Goal: Transaction & Acquisition: Obtain resource

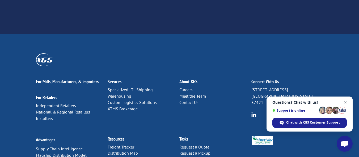
scroll to position [893, 0]
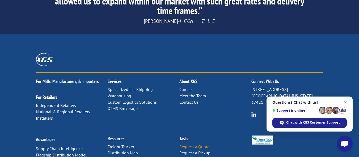
click at [191, 144] on link "Request a Quote" at bounding box center [195, 146] width 30 height 5
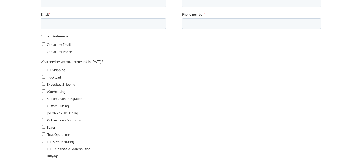
scroll to position [201, 0]
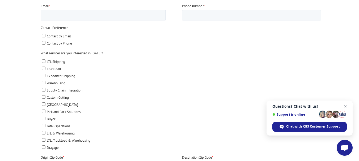
click at [43, 60] on input "LTL Shipping" at bounding box center [43, 61] width 3 height 3
checkbox input "true"
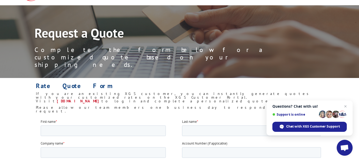
scroll to position [0, 0]
